Goal: Task Accomplishment & Management: Use online tool/utility

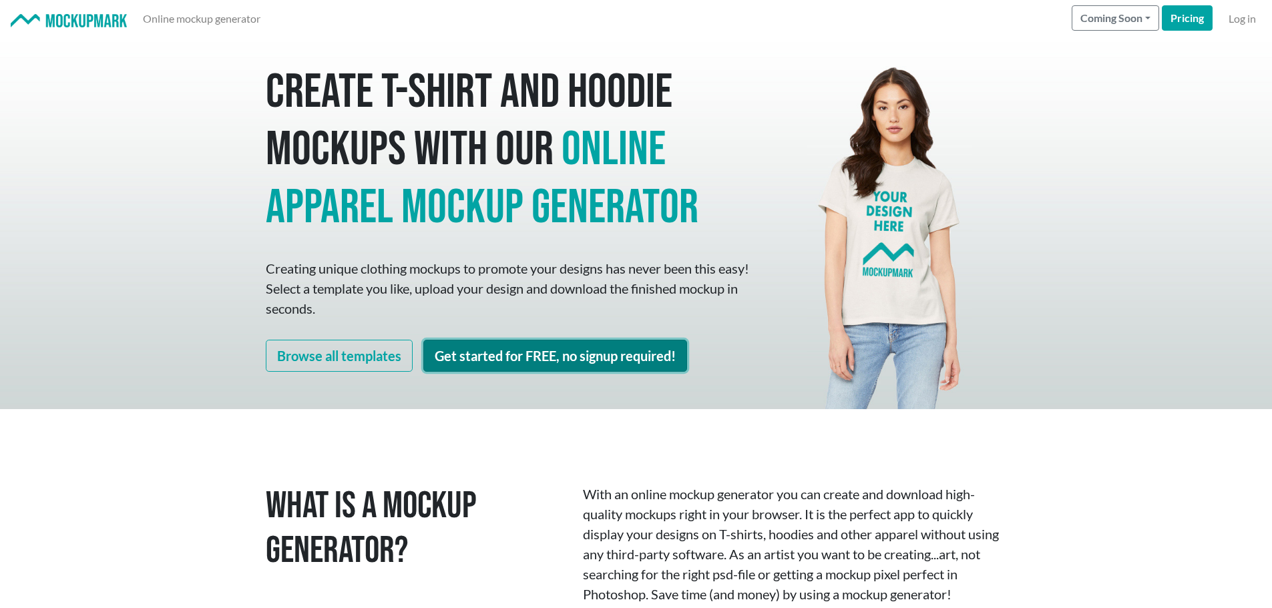
click at [592, 355] on link "Get started for FREE, no signup required!" at bounding box center [555, 356] width 264 height 32
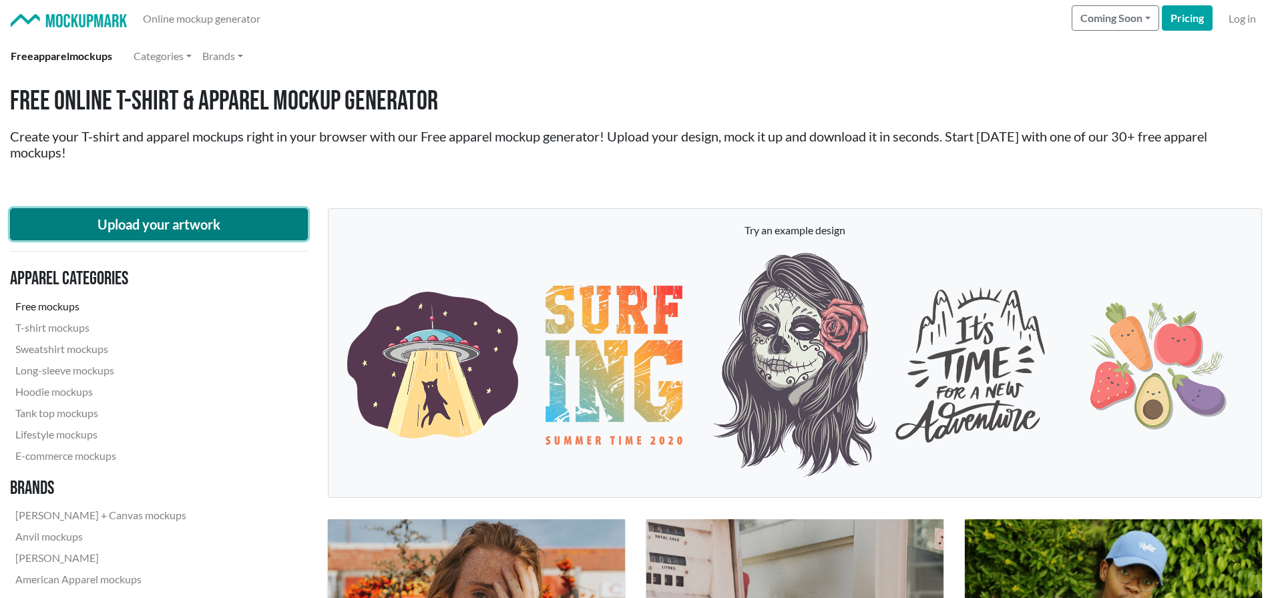
click at [251, 220] on button "Upload your artwork" at bounding box center [159, 224] width 298 height 32
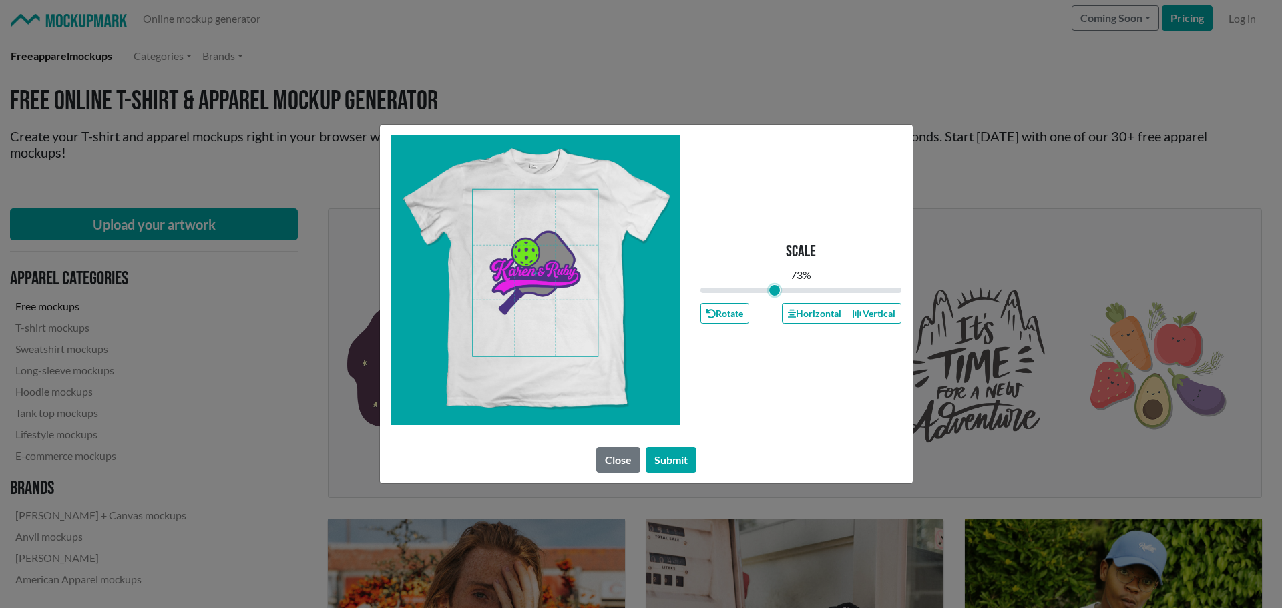
drag, startPoint x: 797, startPoint y: 290, endPoint x: 775, endPoint y: 290, distance: 22.7
click at [775, 290] on input "range" at bounding box center [801, 290] width 202 height 15
click at [546, 239] on span at bounding box center [535, 273] width 125 height 167
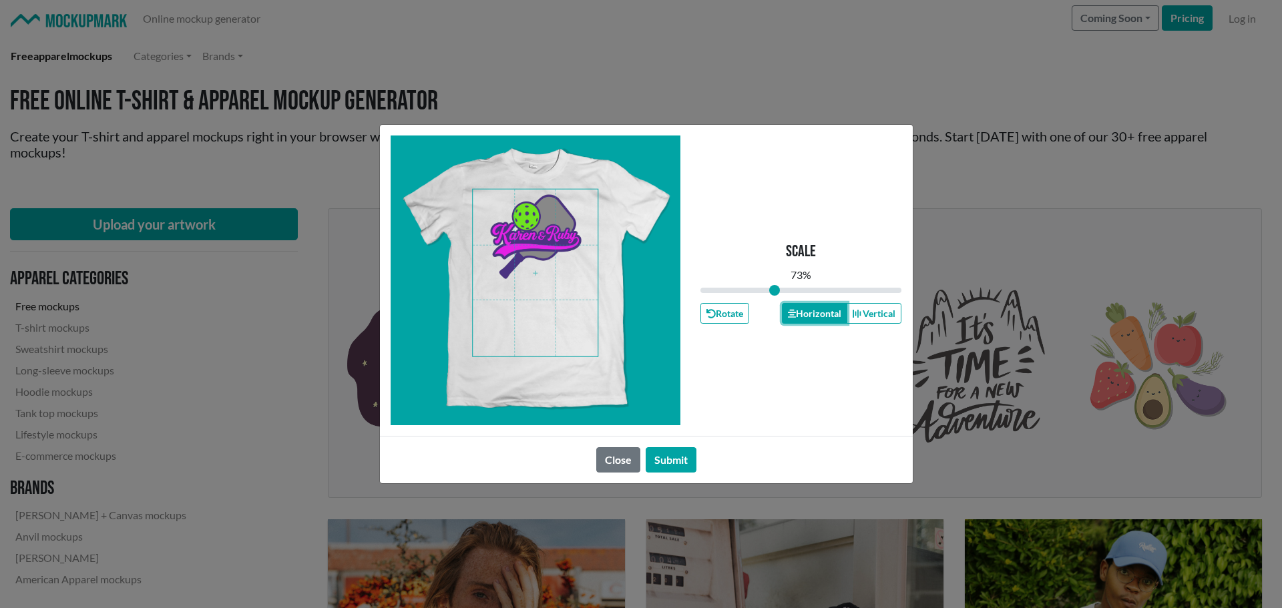
click at [819, 314] on button "Horizontal" at bounding box center [814, 313] width 65 height 21
click at [683, 459] on button "Submit" at bounding box center [671, 459] width 51 height 25
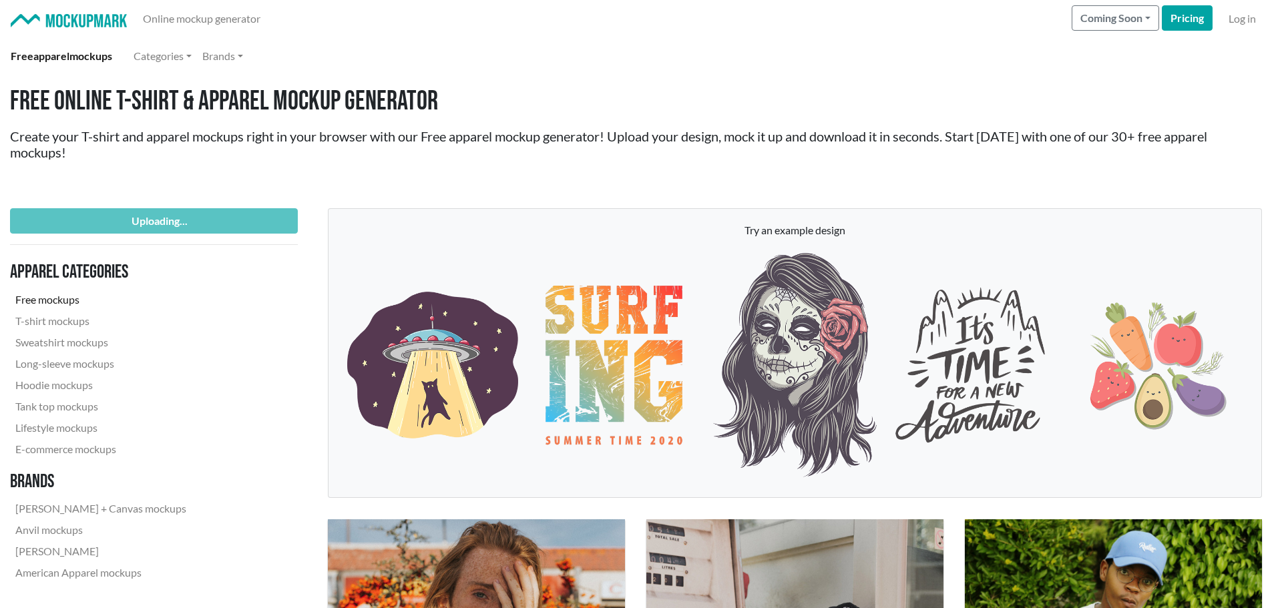
type input "0.73"
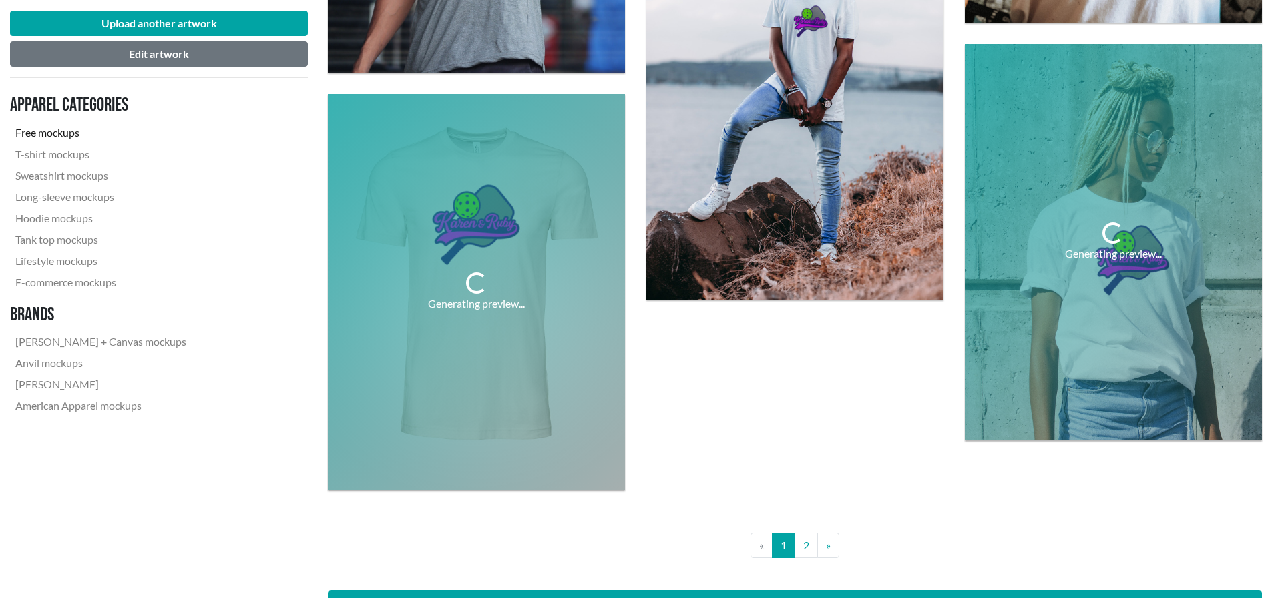
scroll to position [3072, 0]
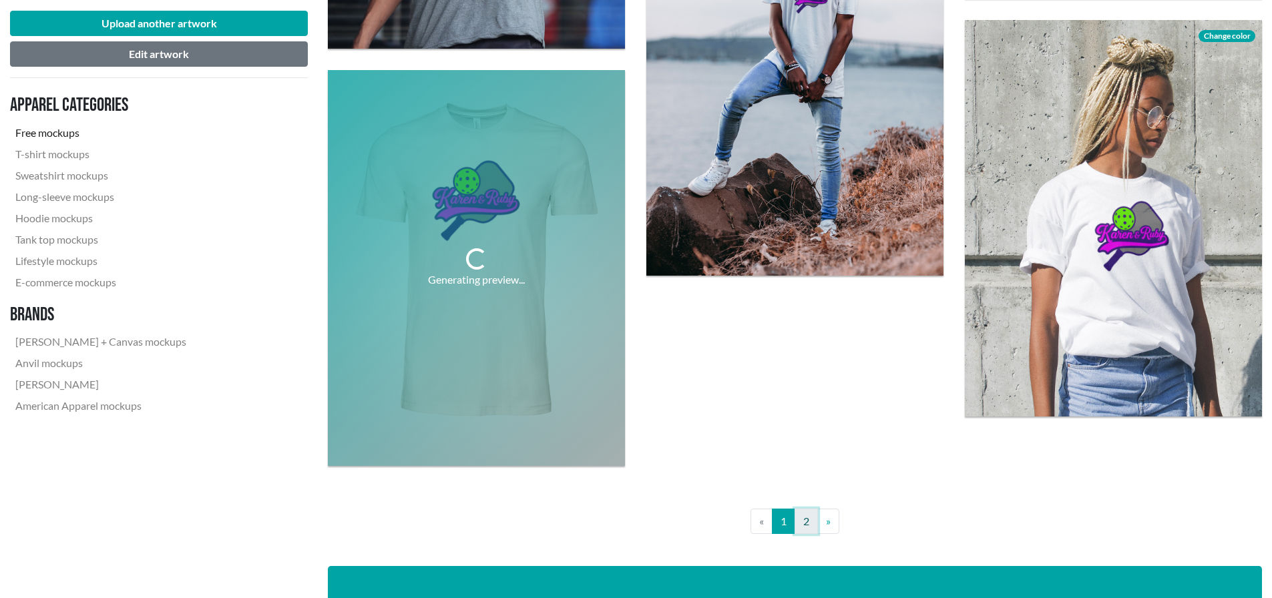
click at [803, 524] on link "2" at bounding box center [806, 521] width 23 height 25
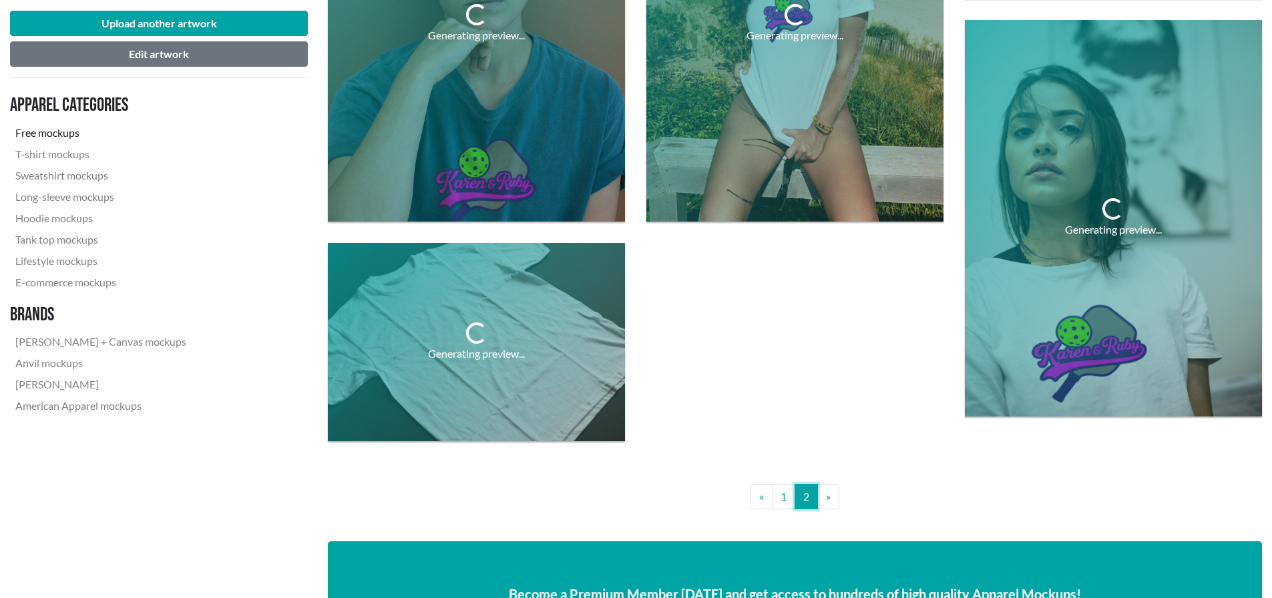
scroll to position [1603, 0]
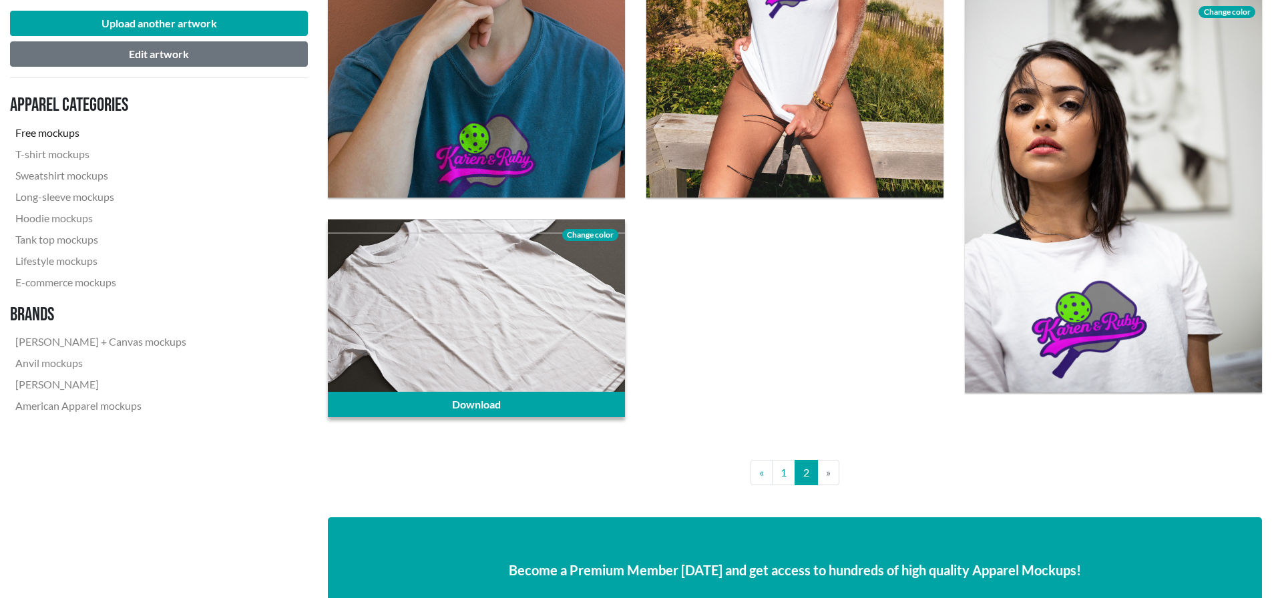
click at [587, 234] on span "Change color" at bounding box center [590, 235] width 56 height 12
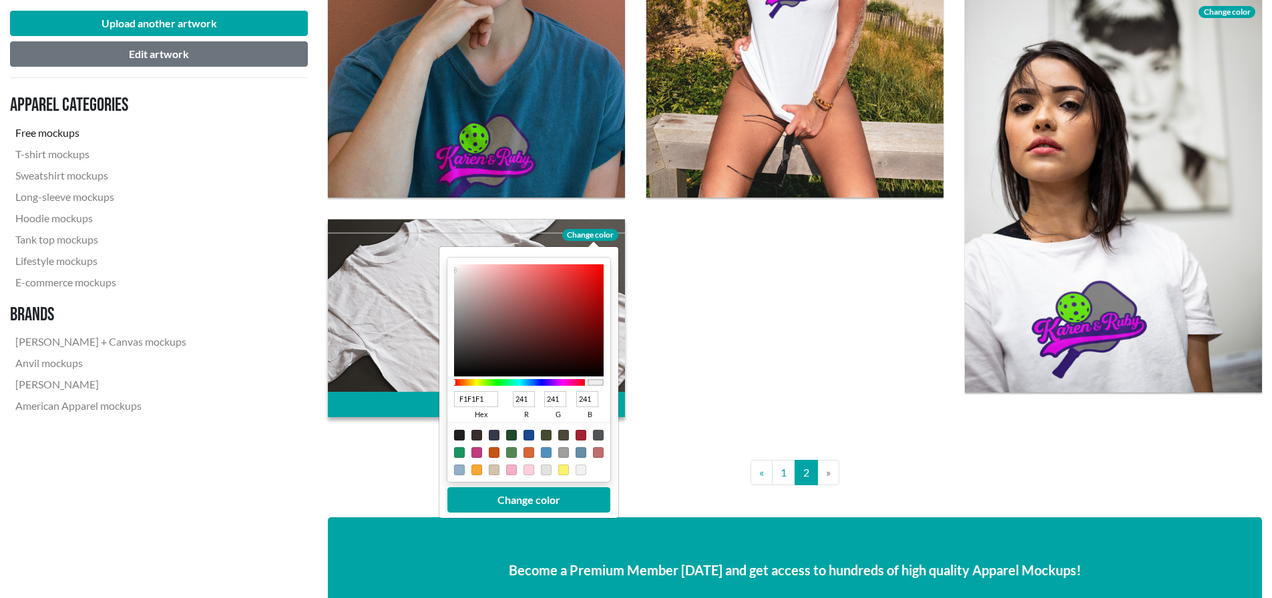
click at [459, 434] on div at bounding box center [459, 435] width 11 height 11
type input "1F1F1F"
type input "31"
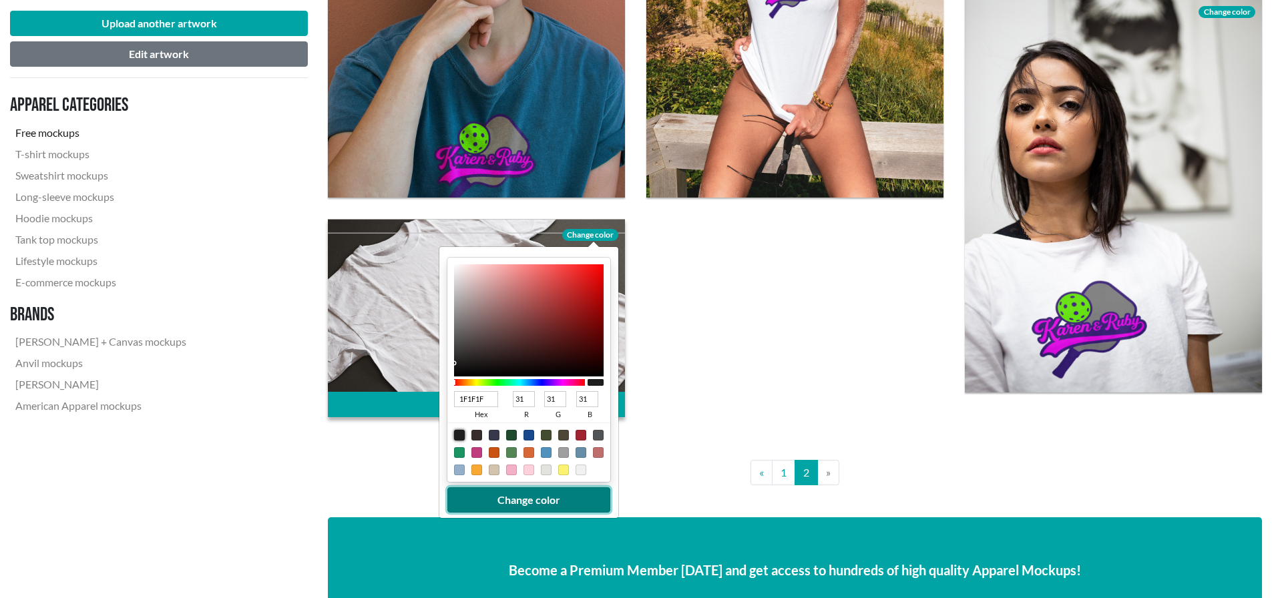
click at [530, 497] on button "Change color" at bounding box center [528, 499] width 163 height 25
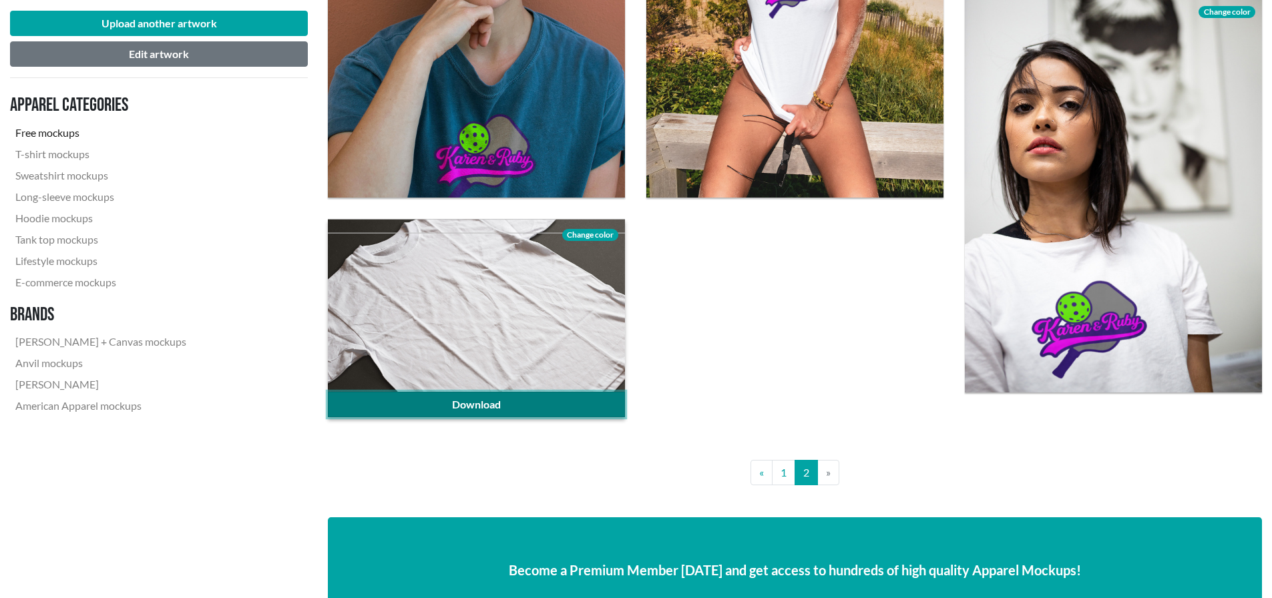
click at [528, 407] on link "Download" at bounding box center [476, 404] width 297 height 25
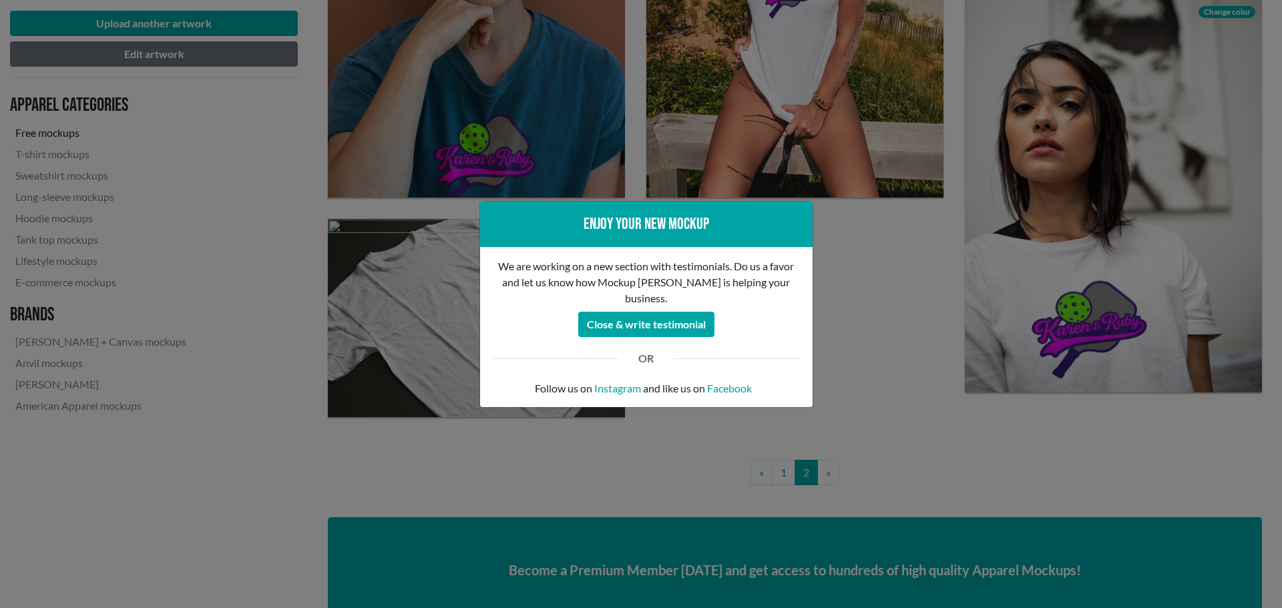
click at [864, 317] on div "Enjoy your new mockup We are working on a new section with testimonials. Do us …" at bounding box center [641, 304] width 1282 height 608
